Goal: Information Seeking & Learning: Find specific fact

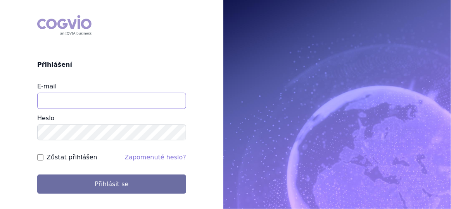
click at [108, 102] on input "E-mail" at bounding box center [111, 101] width 149 height 16
type input "aplikace.ocul1@vzp.cz"
click at [37, 174] on button "Přihlásit se" at bounding box center [111, 183] width 149 height 19
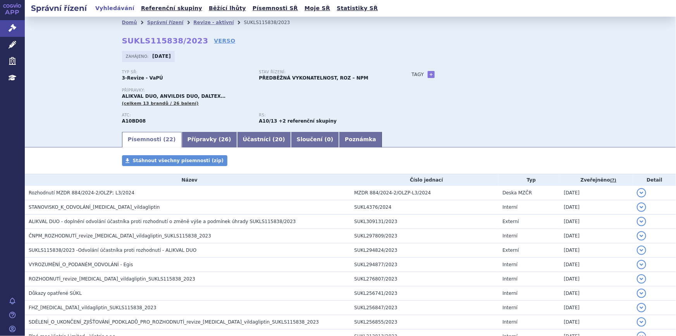
click at [450, 78] on div "Tagy + Přidat" at bounding box center [487, 74] width 183 height 9
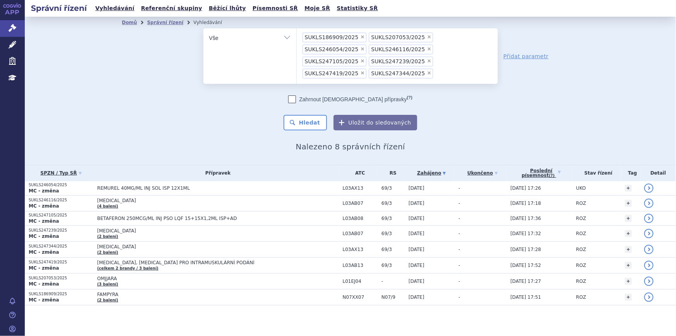
click at [360, 37] on span "×" at bounding box center [362, 36] width 5 height 5
click at [297, 37] on select "SUKLS186909/2025 SUKLS207053/2025 SUKLS246054/2025 SUKLS246116/2025 SUKLS247105…" at bounding box center [296, 37] width 0 height 19
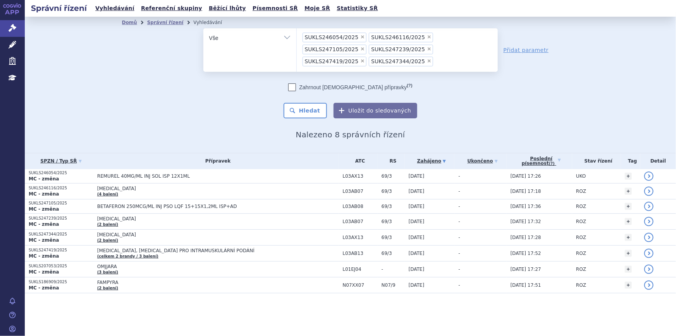
click at [360, 37] on span "×" at bounding box center [362, 36] width 5 height 5
click at [297, 37] on select "SUKLS186909/2025 SUKLS207053/2025 SUKLS246054/2025 SUKLS246116/2025 SUKLS247105…" at bounding box center [296, 37] width 0 height 19
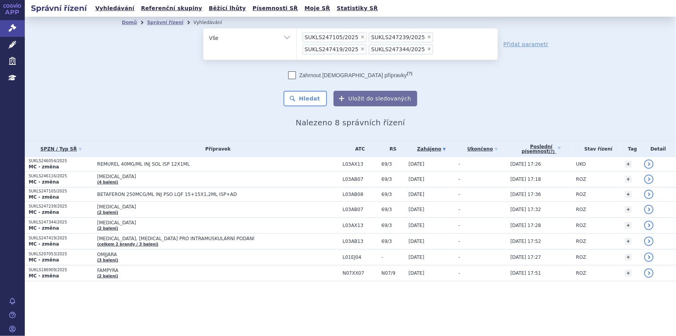
click at [360, 37] on span "×" at bounding box center [362, 36] width 5 height 5
click at [297, 37] on select "SUKLS186909/2025 SUKLS207053/2025 SUKLS246054/2025 SUKLS246116/2025 SUKLS247105…" at bounding box center [296, 37] width 0 height 19
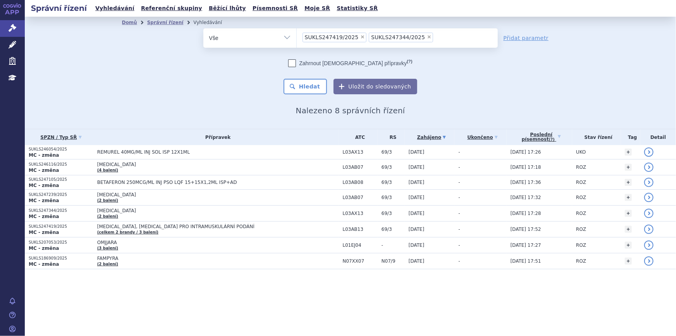
click at [360, 37] on span "×" at bounding box center [362, 36] width 5 height 5
click at [297, 37] on select "SUKLS186909/2025 SUKLS207053/2025 SUKLS246054/2025 SUKLS246116/2025 SUKLS247105…" at bounding box center [296, 37] width 0 height 19
select select "SUKLS247344/2025"
click at [297, 37] on select "SUKLS186909/2025 SUKLS207053/2025 SUKLS246054/2025 SUKLS246116/2025 SUKLS247105…" at bounding box center [296, 37] width 0 height 19
select select
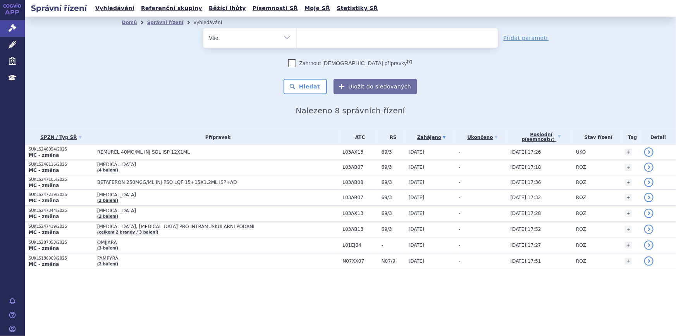
click at [355, 37] on ul at bounding box center [397, 36] width 201 height 16
click at [297, 37] on select "SUKLS186909/2025 SUKLS207053/2025 SUKLS246054/2025 SUKLS246116/2025 SUKLS247105…" at bounding box center [296, 37] width 0 height 19
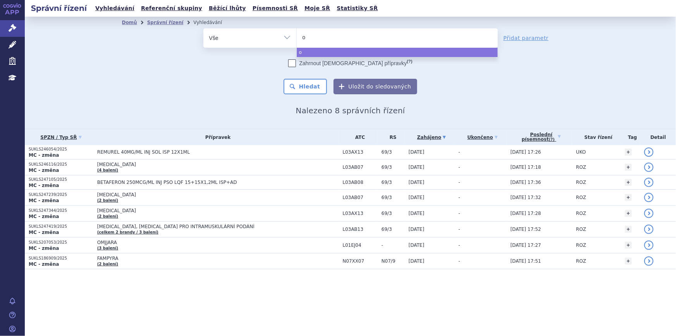
type input "ot"
type input "otez"
type input "[MEDICAL_DATA]"
select select "[MEDICAL_DATA]"
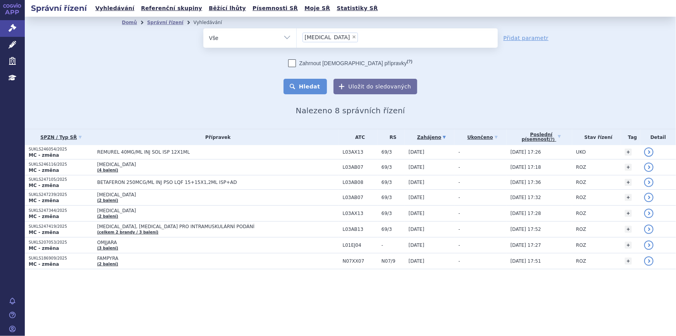
click at [312, 84] on button "Hledat" at bounding box center [306, 87] width 44 height 16
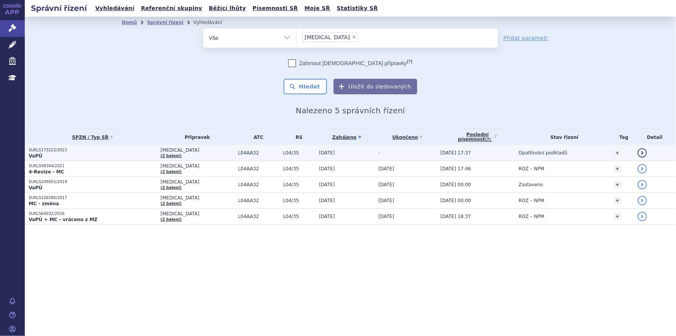
click at [315, 157] on td "[DATE]" at bounding box center [344, 153] width 59 height 16
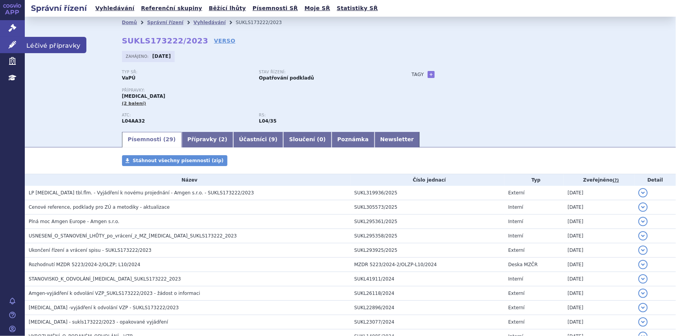
click at [15, 48] on icon at bounding box center [13, 45] width 8 height 8
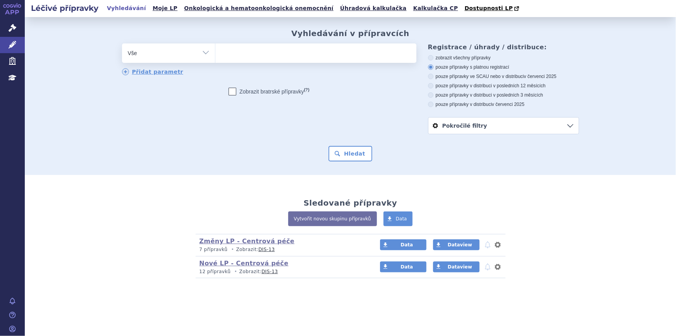
click at [294, 56] on ul at bounding box center [315, 51] width 201 height 16
click at [215, 56] on select at bounding box center [215, 52] width 0 height 19
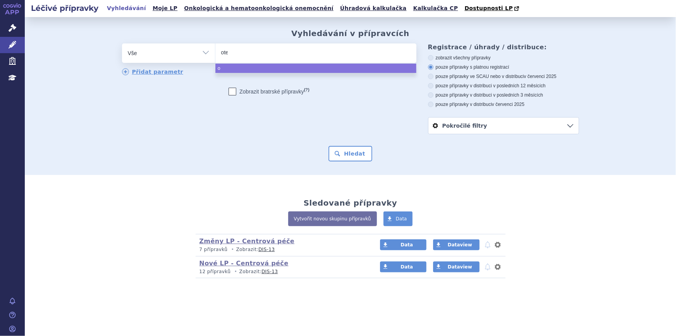
type input "otez"
type input "otezla"
select select "otezla"
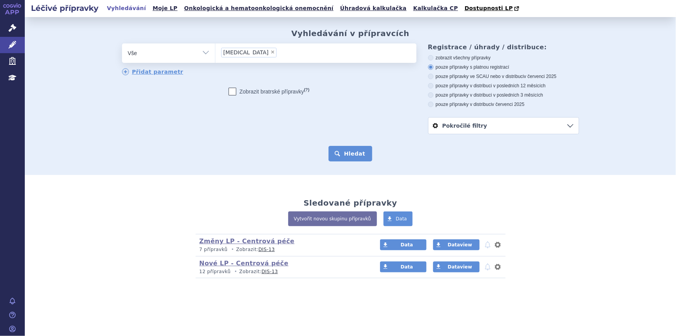
click at [338, 154] on button "Hledat" at bounding box center [351, 154] width 44 height 16
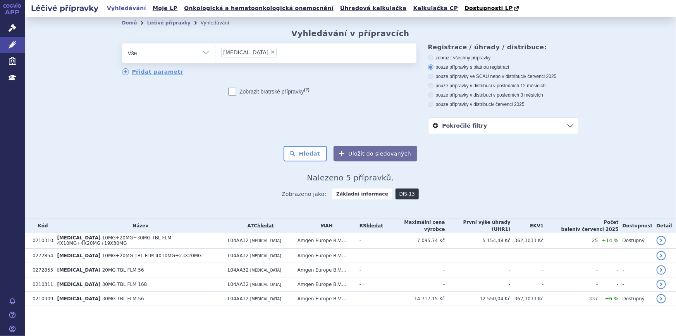
drag, startPoint x: 274, startPoint y: 335, endPoint x: 269, endPoint y: 329, distance: 8.2
click at [274, 335] on div "Léčivé přípravky Vyhledávání Moje LP Onkologická a hematoonkologická onemocnění…" at bounding box center [350, 168] width 651 height 336
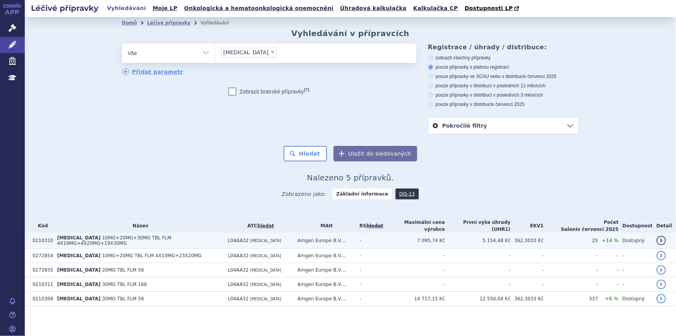
click at [171, 240] on span "10MG+20MG+30MG TBL FLM 4X10MG+4X20MG+19X30MG" at bounding box center [114, 240] width 114 height 11
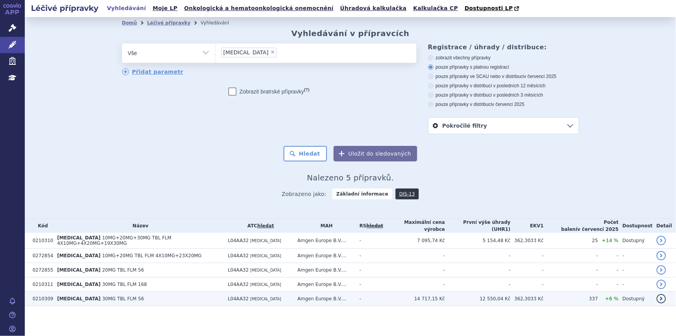
click at [170, 294] on td "OTEZLA 30MG TBL FLM 56" at bounding box center [138, 298] width 171 height 14
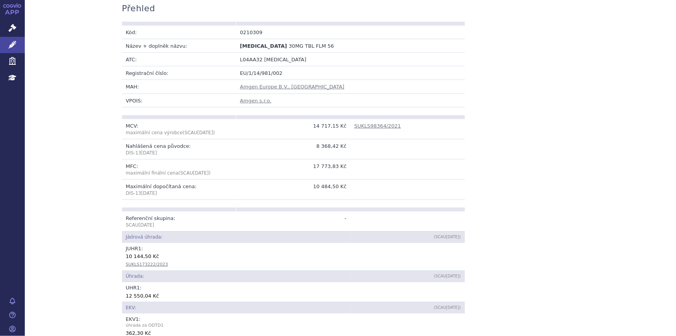
scroll to position [70, 0]
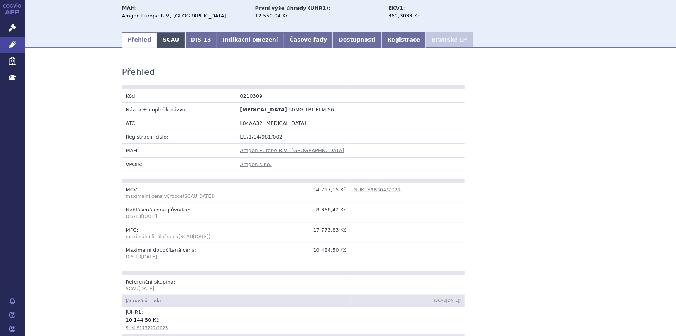
click at [163, 44] on link "SCAU" at bounding box center [171, 40] width 28 height 16
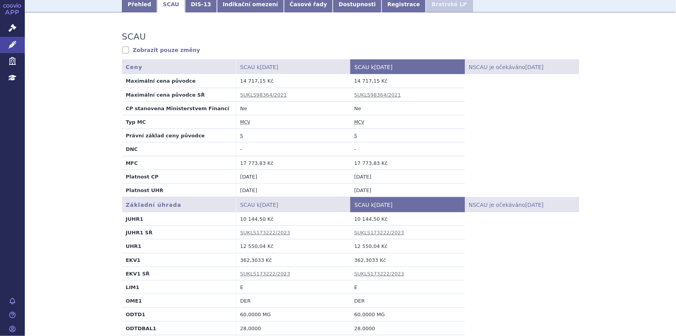
scroll to position [141, 0]
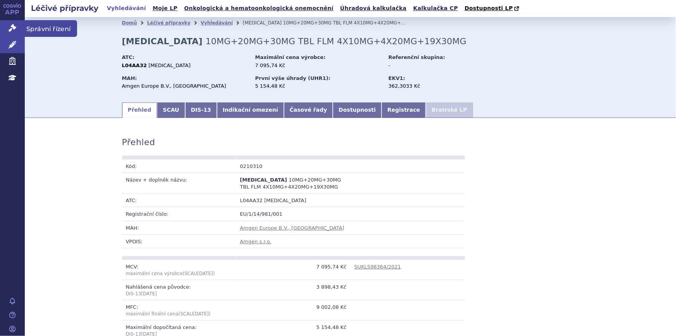
click at [8, 27] on link "Správní řízení" at bounding box center [12, 28] width 25 height 16
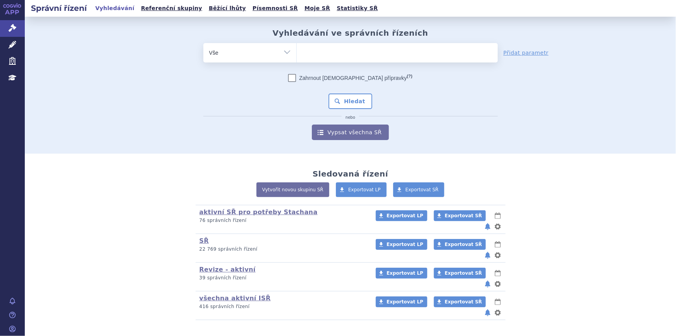
click at [343, 50] on ul at bounding box center [397, 51] width 201 height 16
click at [297, 50] on select at bounding box center [296, 52] width 0 height 19
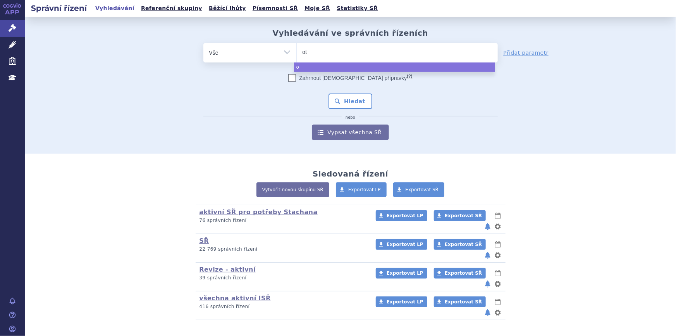
type input "ote"
type input "otez"
type input "otezl"
type input "otezla"
select select "otezla"
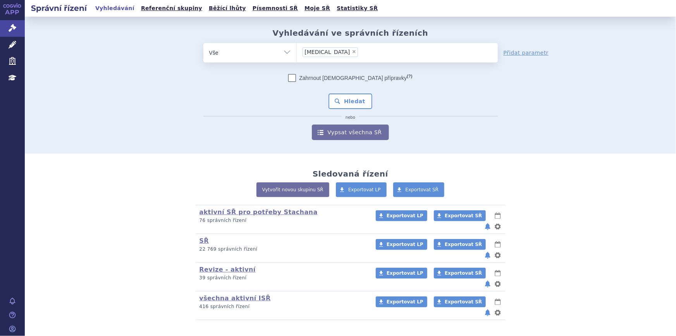
click at [346, 110] on div "Zahrnout bratrské přípravky (?) * Pozor, hledání dle vyhledávacího parametru In…" at bounding box center [350, 107] width 295 height 66
click at [346, 106] on button "Hledat" at bounding box center [351, 101] width 44 height 16
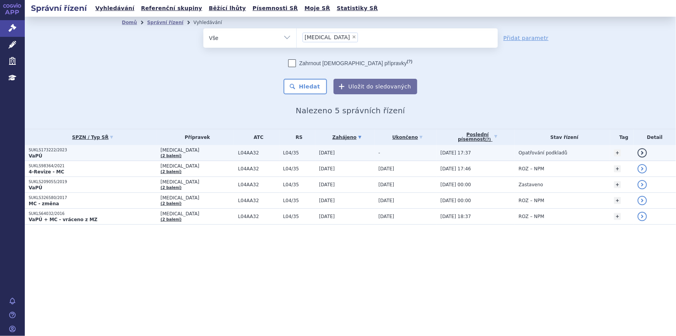
click at [411, 151] on td "-" at bounding box center [406, 153] width 62 height 16
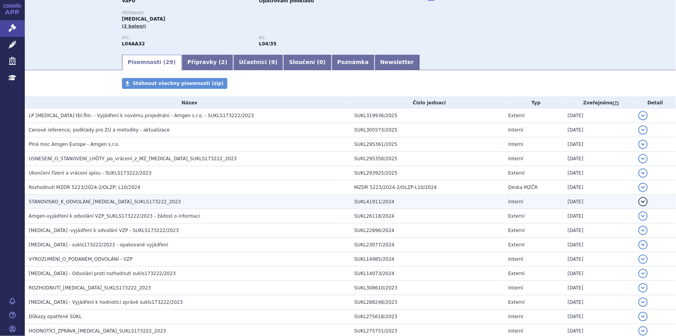
scroll to position [176, 0]
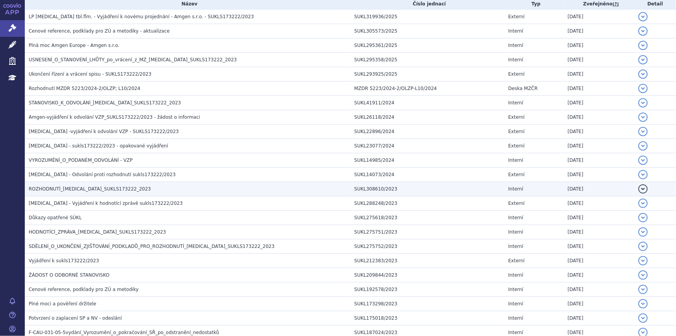
click at [79, 187] on span "ROZHODNUTÍ_[MEDICAL_DATA]_SUKLS173222_2023" at bounding box center [90, 188] width 122 height 5
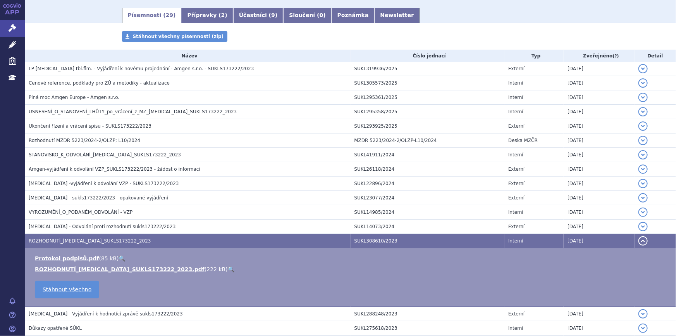
scroll to position [105, 0]
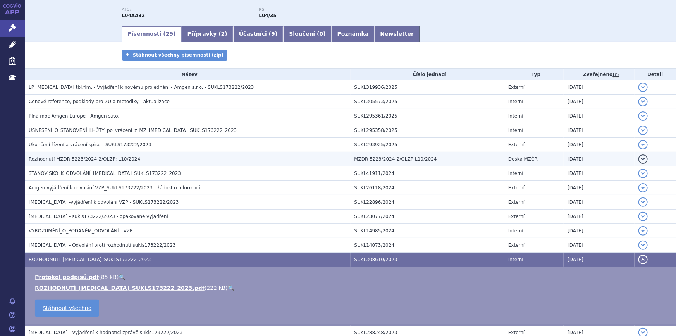
click at [67, 161] on span "Rozhodnutí MZDR 5223/2024-2/OLZP; L10/2024" at bounding box center [85, 158] width 112 height 5
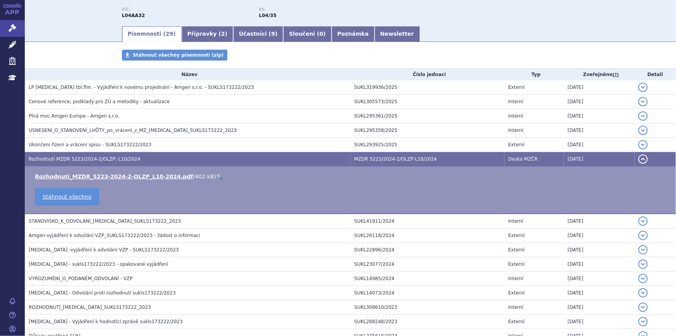
click at [216, 174] on link "🔍" at bounding box center [219, 176] width 7 height 6
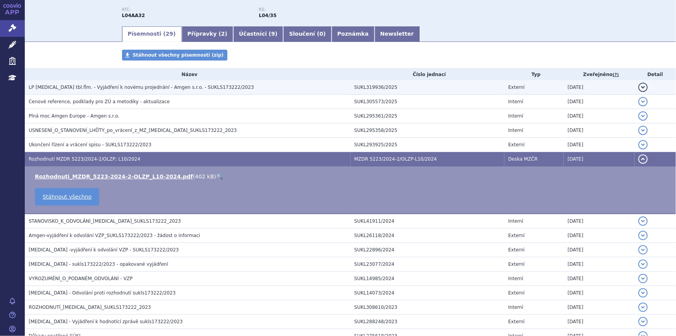
click at [152, 89] on span "LP [MEDICAL_DATA] tbl.flm. - Vyjádření k novému projednání - Amgen s.r.o. - SUK…" at bounding box center [141, 86] width 225 height 5
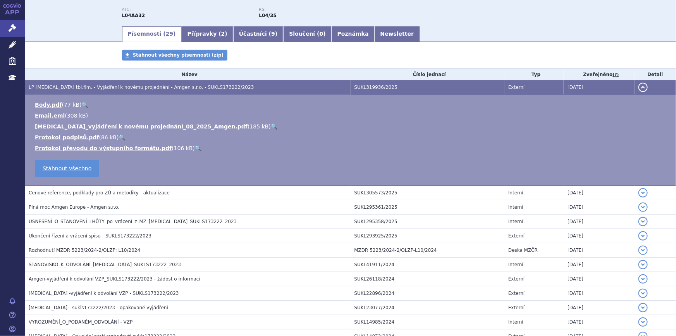
click at [271, 124] on link "🔍" at bounding box center [274, 126] width 7 height 6
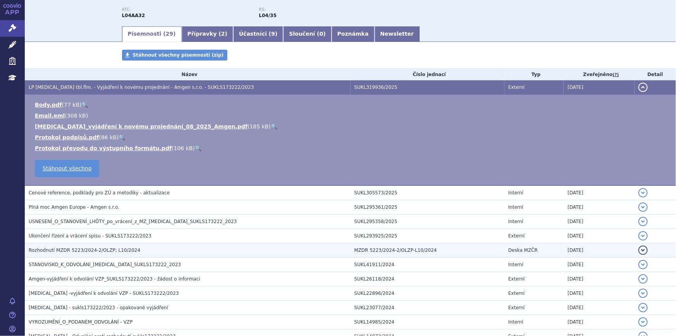
click at [111, 252] on h3 "Rozhodnutí MZDR 5223/2024-2/OLZP; L10/2024" at bounding box center [190, 250] width 322 height 8
